Goal: Navigation & Orientation: Find specific page/section

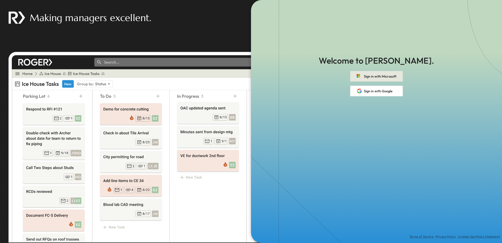
click at [373, 79] on button "Sign in with Microsoft" at bounding box center [376, 76] width 53 height 11
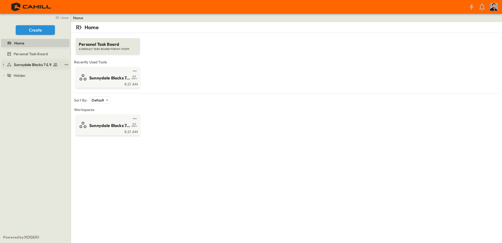
click at [44, 65] on span "Sunnydale Blocks 7 & 9" at bounding box center [33, 64] width 38 height 5
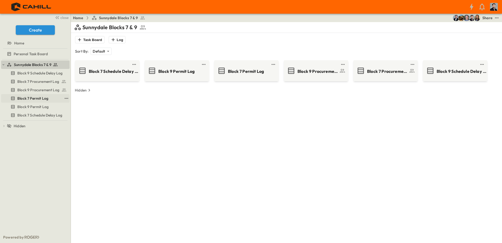
click at [35, 100] on span "Block 7 Permit Log" at bounding box center [32, 98] width 31 height 5
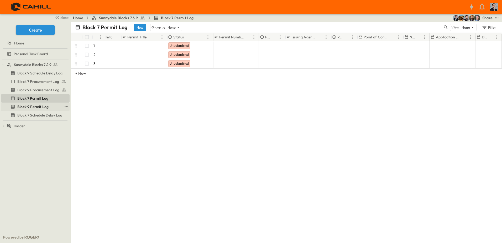
click at [32, 108] on span "Block 9 Permit Log" at bounding box center [32, 106] width 31 height 5
click at [30, 114] on span "Block 7 Schedule Delay Log" at bounding box center [39, 114] width 45 height 5
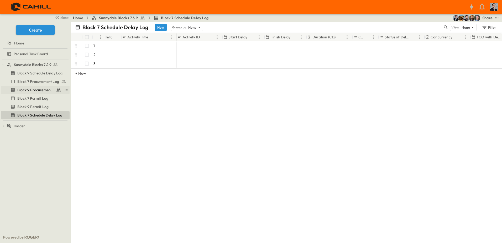
click at [38, 89] on span "Block 9 Procurement Log" at bounding box center [35, 89] width 37 height 5
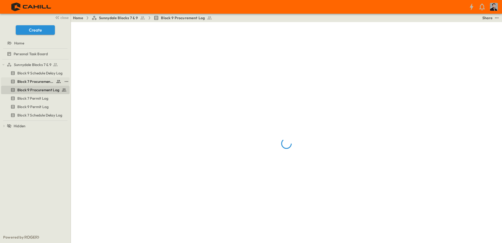
click at [36, 85] on div "Block 7 Procurement Log" at bounding box center [35, 81] width 69 height 8
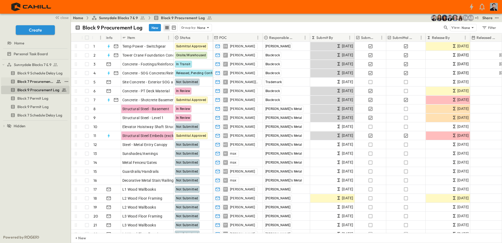
click at [37, 84] on span "Block 7 Procurement Log" at bounding box center [35, 81] width 37 height 5
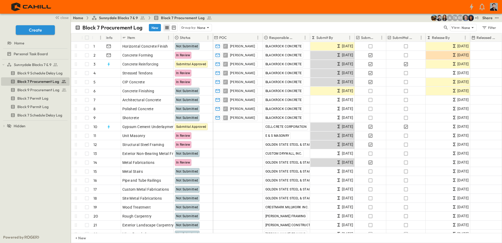
drag, startPoint x: 498, startPoint y: 0, endPoint x: 358, endPoint y: 9, distance: 140.3
click at [358, 9] on div at bounding box center [250, 7] width 501 height 14
drag, startPoint x: 421, startPoint y: 0, endPoint x: 375, endPoint y: 7, distance: 47.0
click at [373, 7] on div at bounding box center [250, 7] width 501 height 14
